Goal: Navigation & Orientation: Find specific page/section

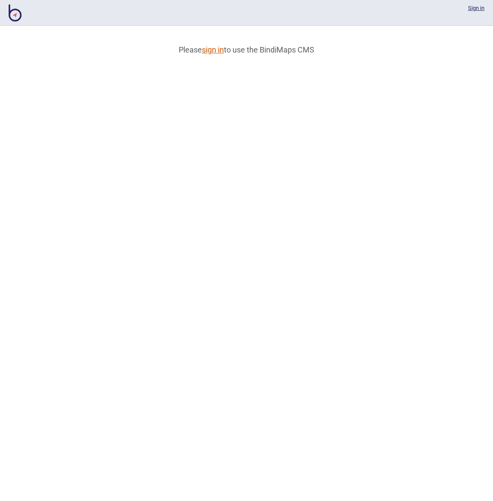
click at [206, 52] on link "sign in" at bounding box center [213, 49] width 22 height 9
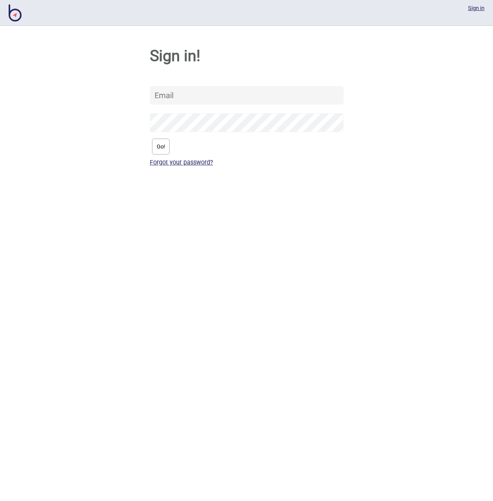
click at [196, 99] on input "text" at bounding box center [247, 95] width 194 height 19
type input "[PERSON_NAME][EMAIL_ADDRESS][DOMAIN_NAME]"
drag, startPoint x: 145, startPoint y: 149, endPoint x: 155, endPoint y: 149, distance: 9.9
click at [145, 149] on div "Sign in! [PERSON_NAME][EMAIL_ADDRESS][DOMAIN_NAME] Go! Forgot your password?" at bounding box center [246, 100] width 493 height 148
click at [157, 148] on button "Go!" at bounding box center [161, 147] width 18 height 16
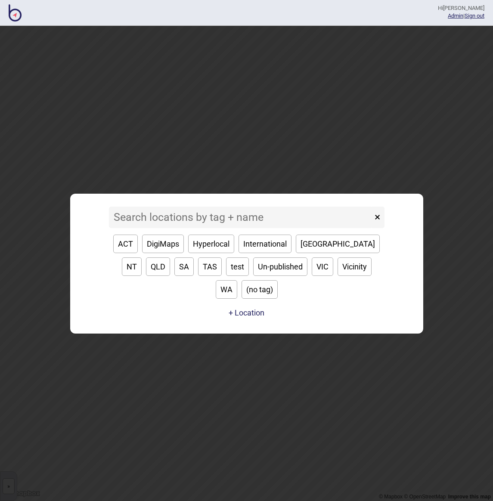
click at [226, 228] on input at bounding box center [241, 218] width 264 height 22
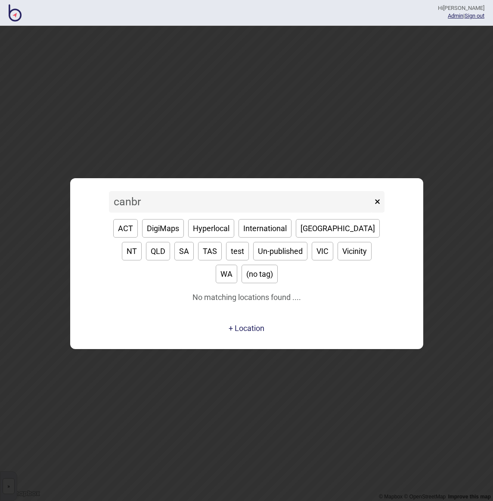
type input "canbra"
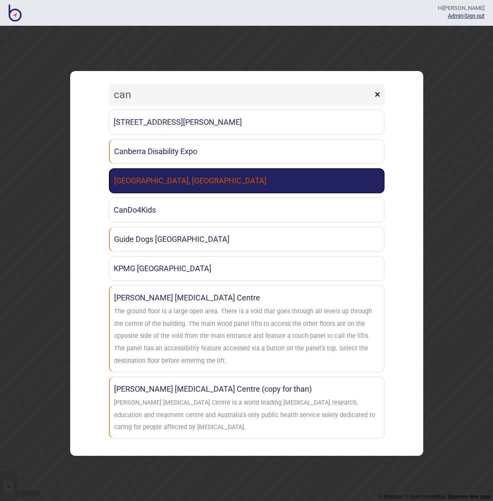
type input "can"
click at [239, 184] on link "[GEOGRAPHIC_DATA], [GEOGRAPHIC_DATA]" at bounding box center [247, 180] width 276 height 25
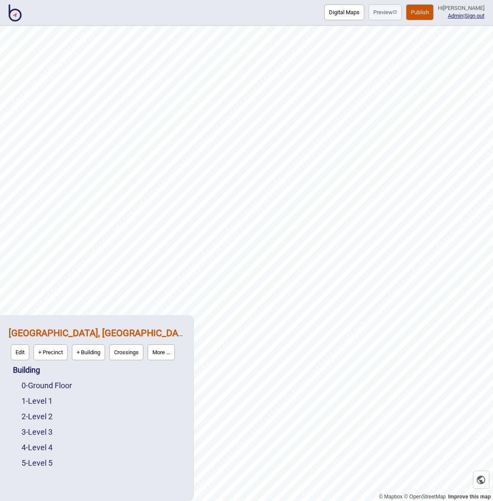
click at [166, 357] on button "More ..." at bounding box center [161, 353] width 27 height 16
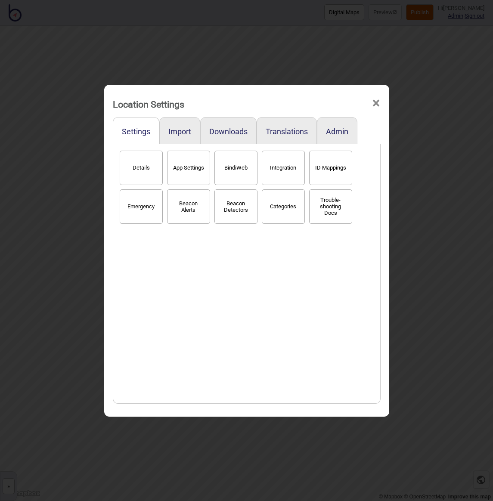
click at [238, 176] on button "BindiWeb" at bounding box center [235, 168] width 43 height 34
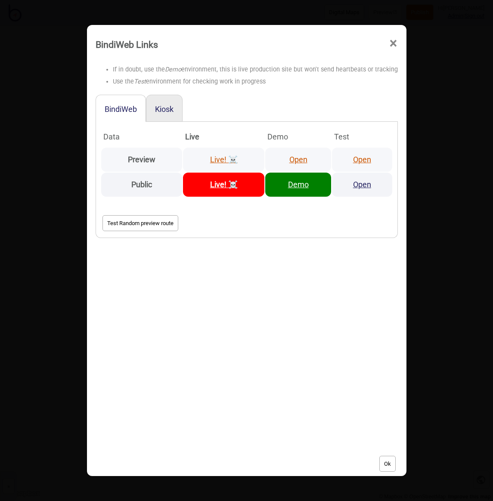
click at [354, 161] on link "Open" at bounding box center [362, 159] width 18 height 9
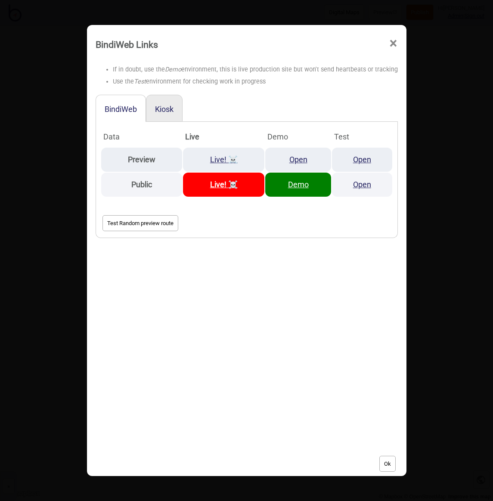
click at [389, 42] on span "×" at bounding box center [393, 43] width 9 height 28
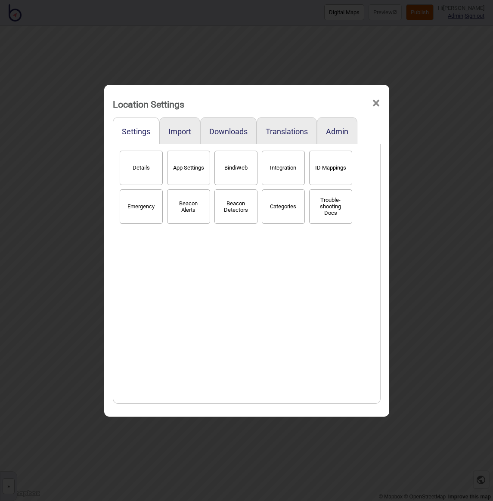
click at [182, 29] on div "Location Settings × Settings Import Downloads Translations Admin Details App Se…" at bounding box center [246, 250] width 493 height 501
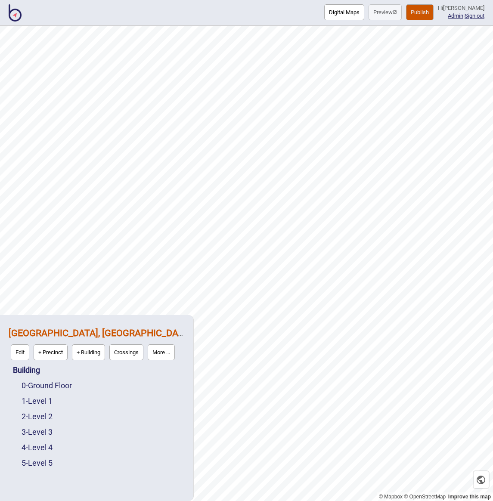
click at [15, 14] on img at bounding box center [15, 12] width 13 height 17
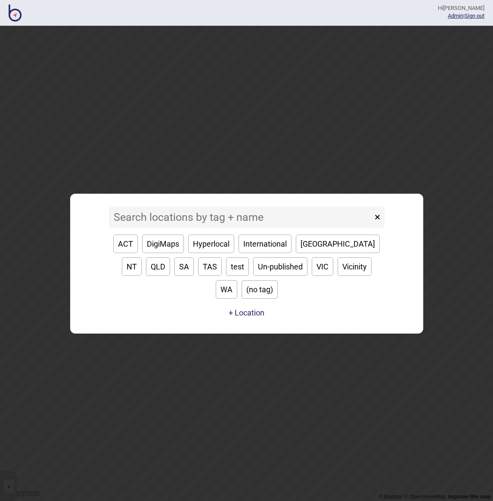
click at [235, 228] on input at bounding box center [241, 218] width 264 height 22
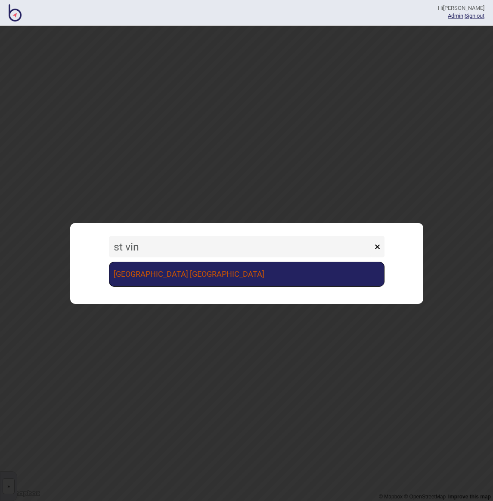
type input "st vin"
click at [255, 270] on link "[GEOGRAPHIC_DATA] [GEOGRAPHIC_DATA]" at bounding box center [247, 274] width 276 height 25
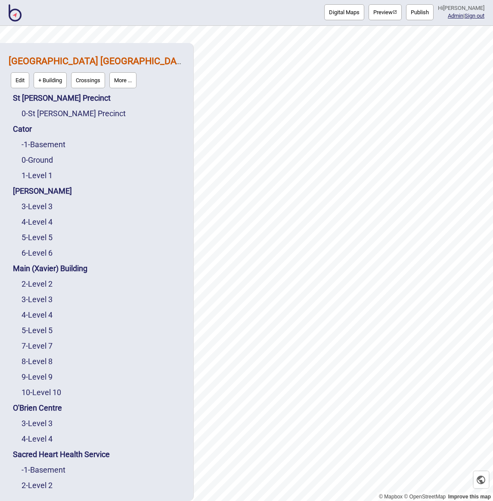
click at [119, 84] on button "More ..." at bounding box center [122, 80] width 27 height 16
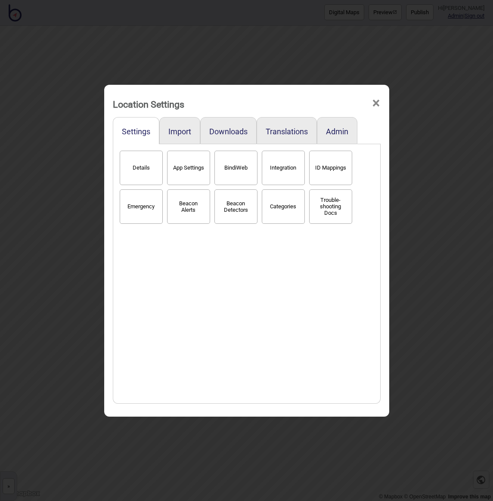
click at [224, 168] on button "BindiWeb" at bounding box center [235, 168] width 43 height 34
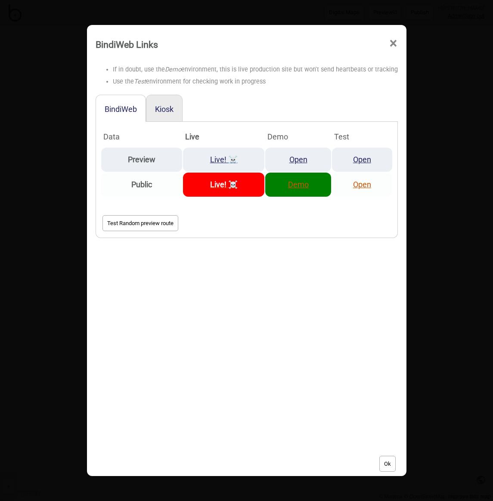
click at [356, 185] on link "Open" at bounding box center [362, 184] width 18 height 9
click at [389, 40] on span "×" at bounding box center [393, 43] width 9 height 28
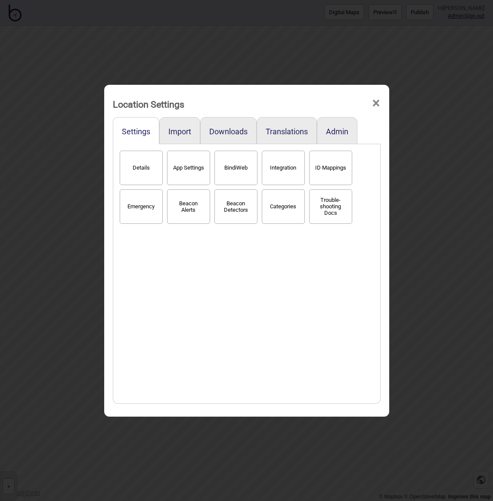
click at [382, 106] on div "Location Settings ×" at bounding box center [247, 102] width 277 height 26
click at [376, 103] on span "×" at bounding box center [376, 103] width 9 height 28
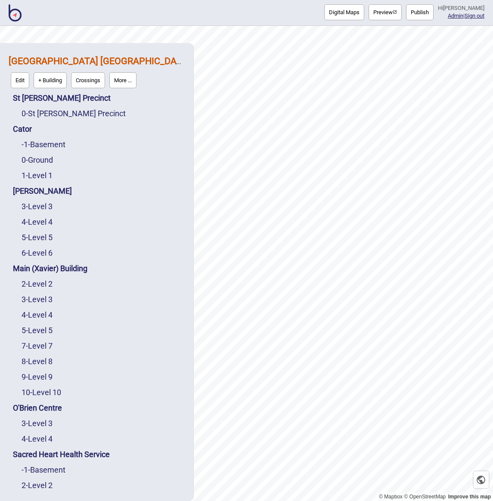
click at [21, 21] on img at bounding box center [15, 12] width 13 height 17
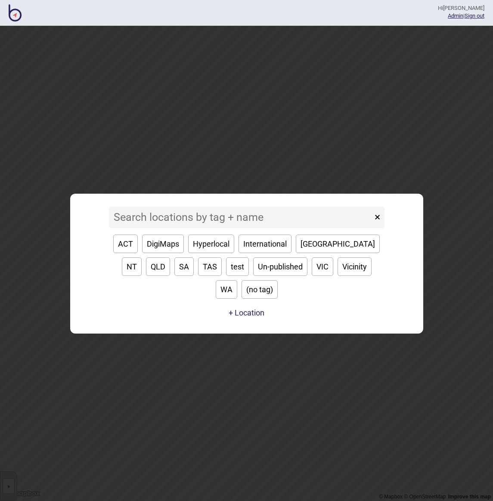
click at [218, 222] on input at bounding box center [241, 218] width 264 height 22
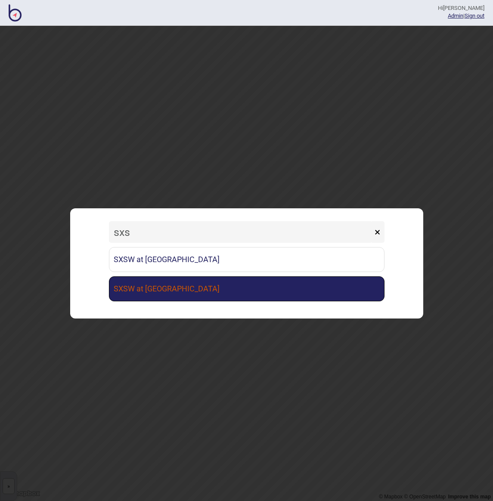
type input "sxs"
click at [219, 287] on link "SXSW at [GEOGRAPHIC_DATA]" at bounding box center [247, 289] width 276 height 25
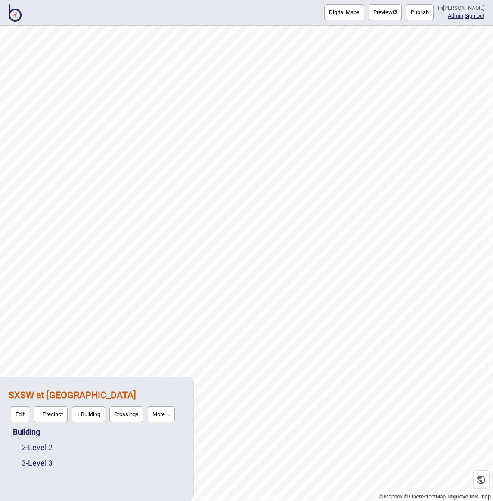
click at [47, 454] on div "2 - Level 2" at bounding box center [103, 448] width 163 height 16
click at [47, 451] on link "2 - Level 2" at bounding box center [37, 447] width 31 height 9
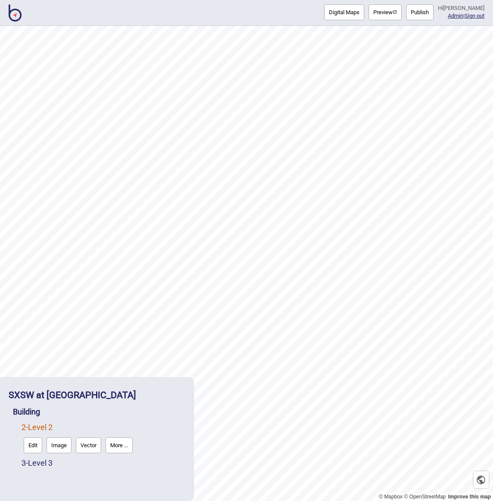
click at [121, 443] on button "More ..." at bounding box center [119, 446] width 27 height 16
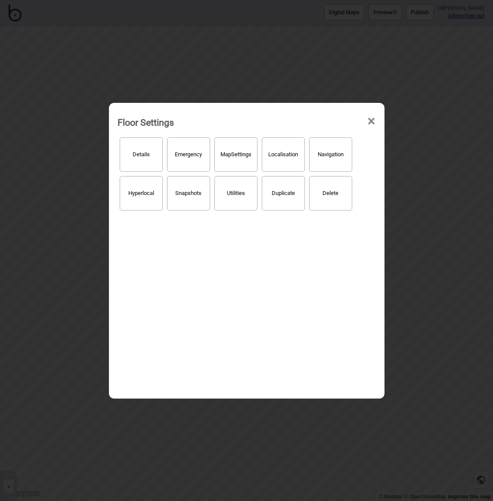
click at [370, 121] on span "×" at bounding box center [371, 121] width 9 height 28
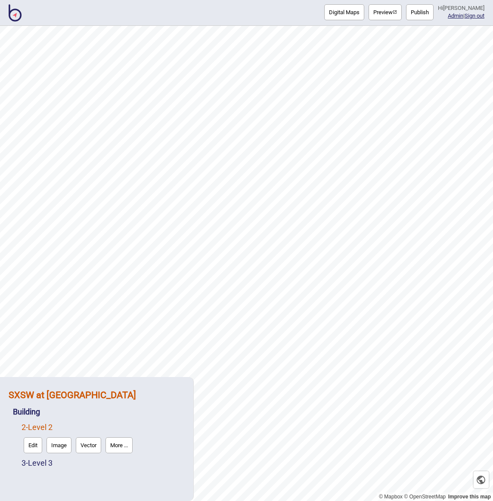
click at [49, 399] on strong "SXSW at [GEOGRAPHIC_DATA]" at bounding box center [72, 395] width 127 height 11
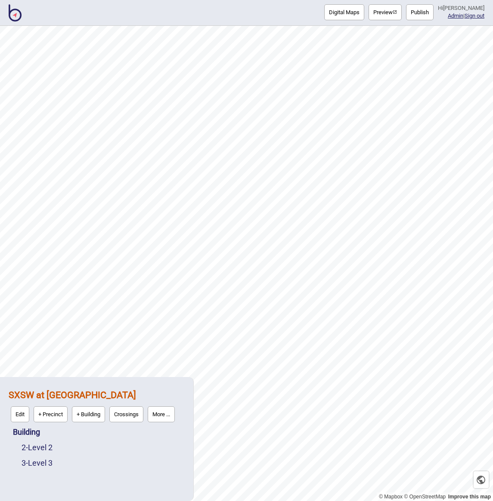
click at [165, 416] on button "More ..." at bounding box center [161, 415] width 27 height 16
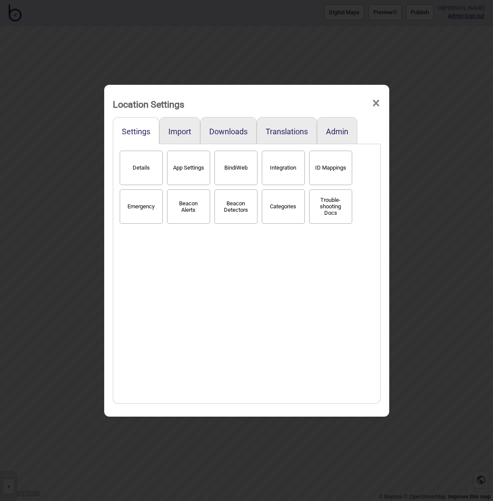
click at [241, 175] on button "BindiWeb" at bounding box center [235, 168] width 43 height 34
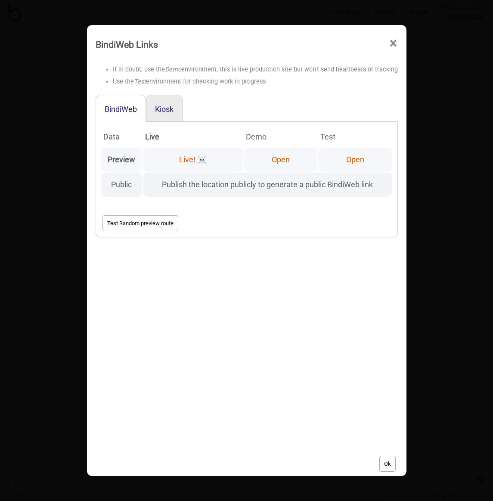
click at [355, 160] on link "Open" at bounding box center [355, 159] width 18 height 9
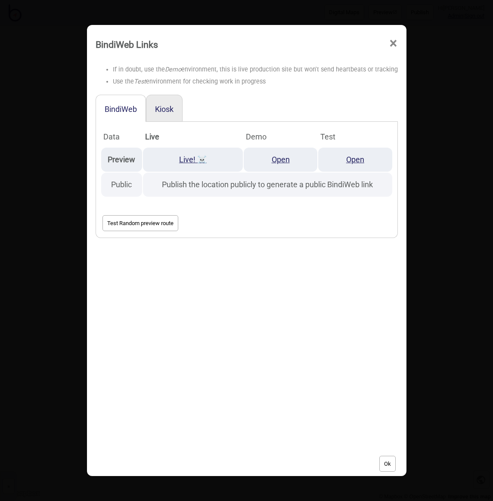
click at [389, 47] on span "×" at bounding box center [393, 43] width 9 height 28
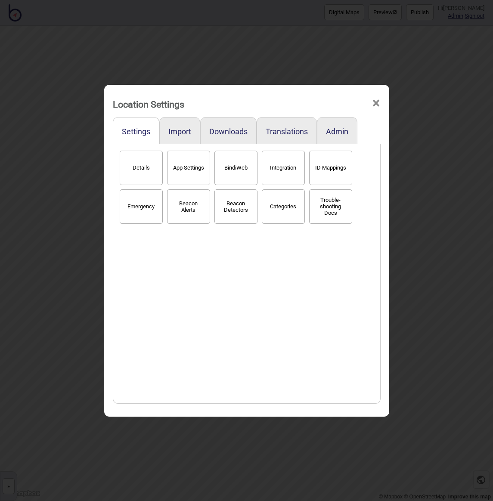
click at [62, 169] on div "Location Settings × Settings Import Downloads Translations Admin Details App Se…" at bounding box center [246, 250] width 493 height 501
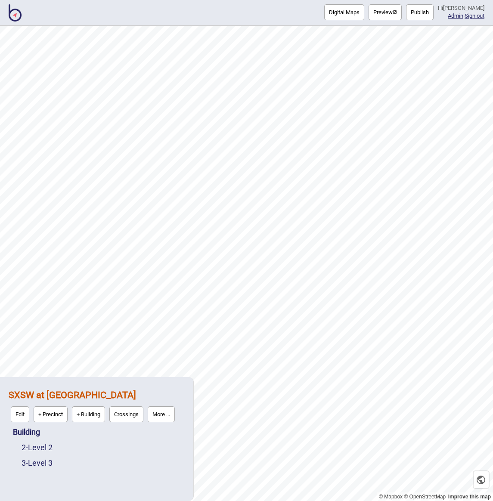
drag, startPoint x: 26, startPoint y: 13, endPoint x: 16, endPoint y: 14, distance: 10.0
click at [23, 14] on div "Digital Maps Preview Publish Hi [PERSON_NAME] Admin | Sign out" at bounding box center [246, 13] width 493 height 26
click at [16, 14] on img at bounding box center [15, 12] width 13 height 17
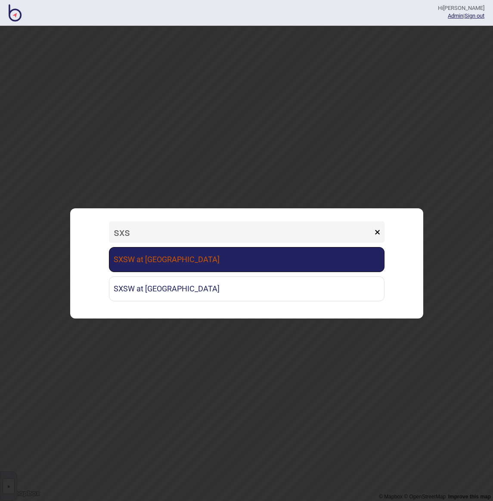
type input "sxs"
click at [227, 260] on link "SXSW at [GEOGRAPHIC_DATA]" at bounding box center [247, 259] width 276 height 25
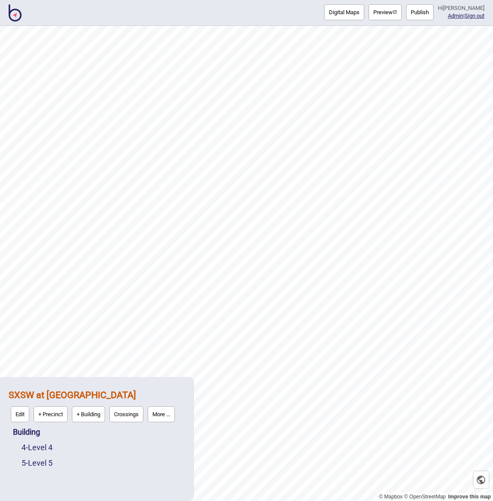
click at [167, 414] on button "More ..." at bounding box center [161, 415] width 27 height 16
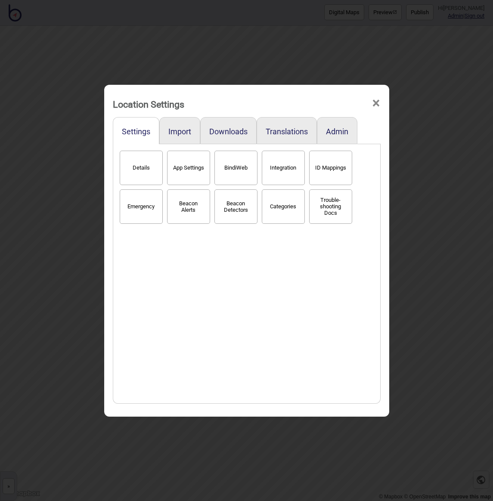
click at [242, 170] on button "BindiWeb" at bounding box center [235, 168] width 43 height 34
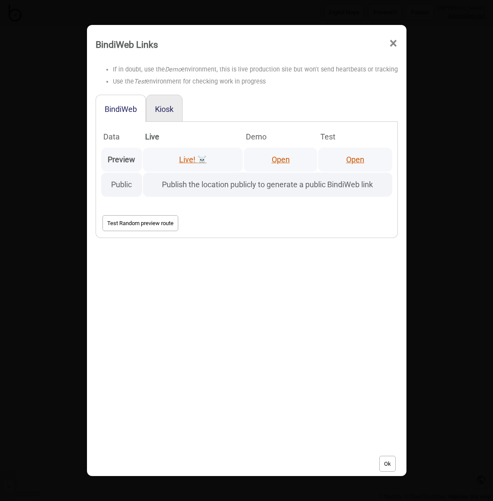
click at [348, 160] on link "Open" at bounding box center [355, 159] width 18 height 9
